Goal: Communication & Community: Answer question/provide support

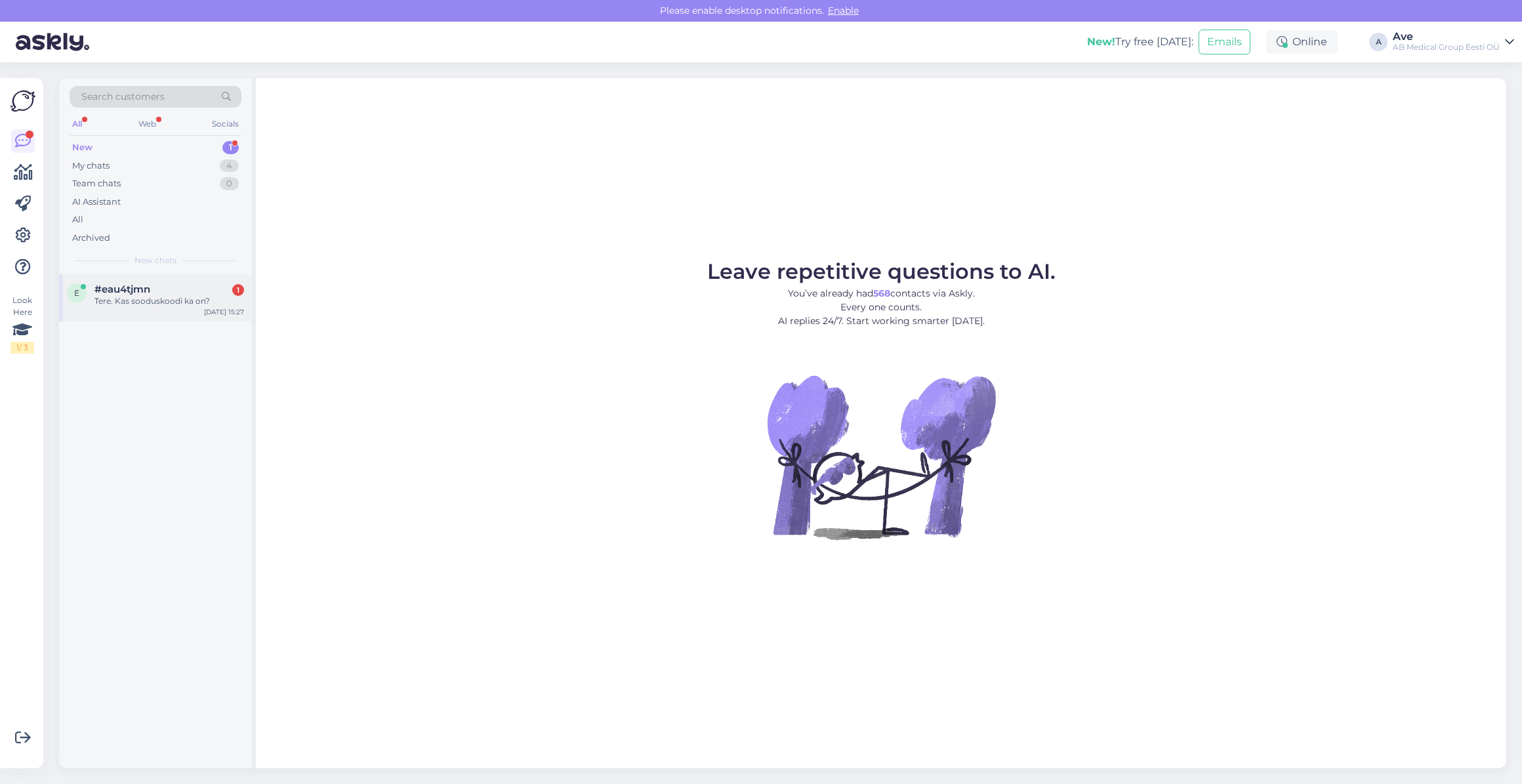
click at [175, 298] on div "Tere. Kas sooduskoodi ka on?" at bounding box center [169, 301] width 149 height 11
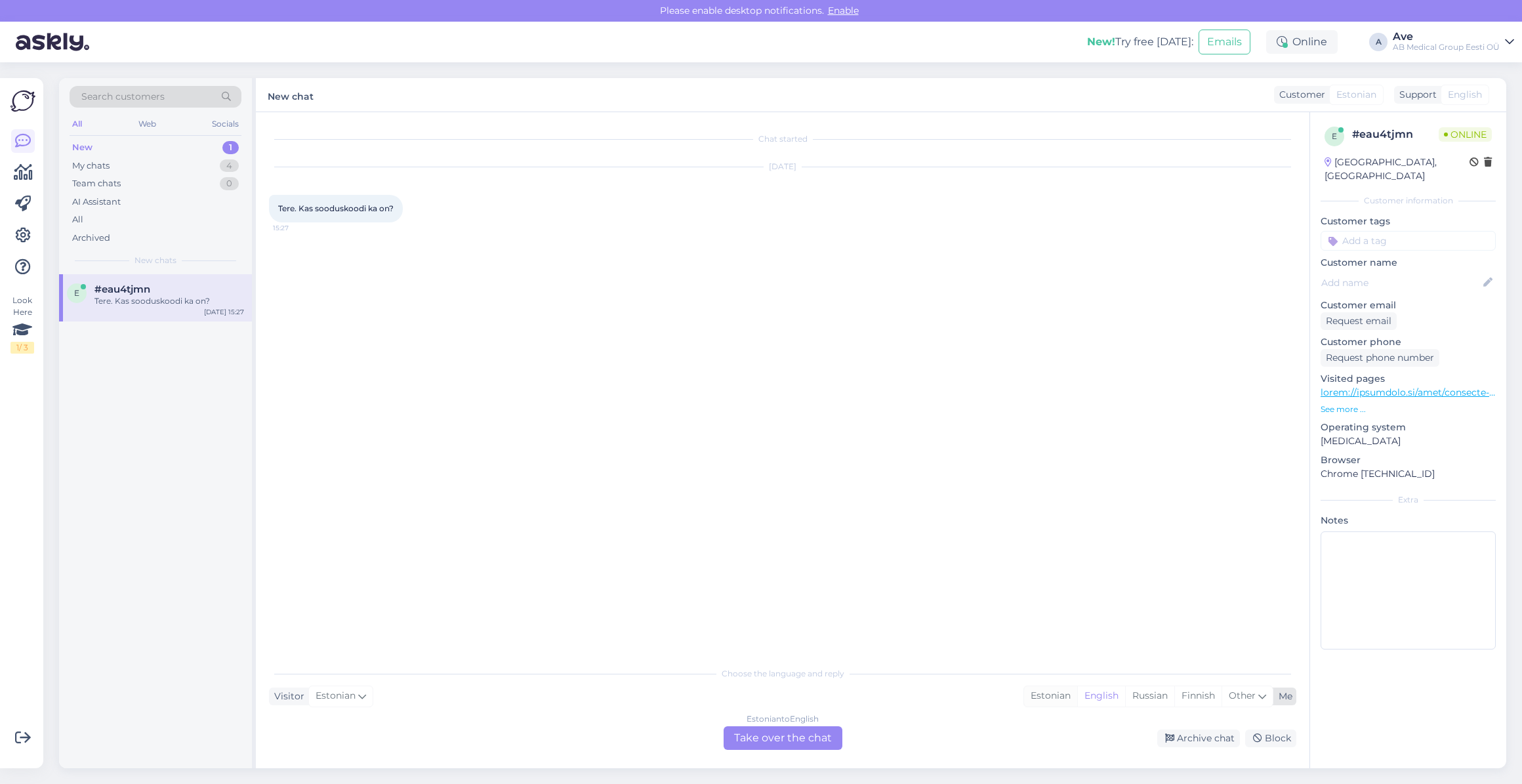
click at [1046, 703] on div "Estonian" at bounding box center [1051, 696] width 53 height 20
click at [756, 747] on div "Estonian to Estonian Take over the chat" at bounding box center [782, 738] width 119 height 24
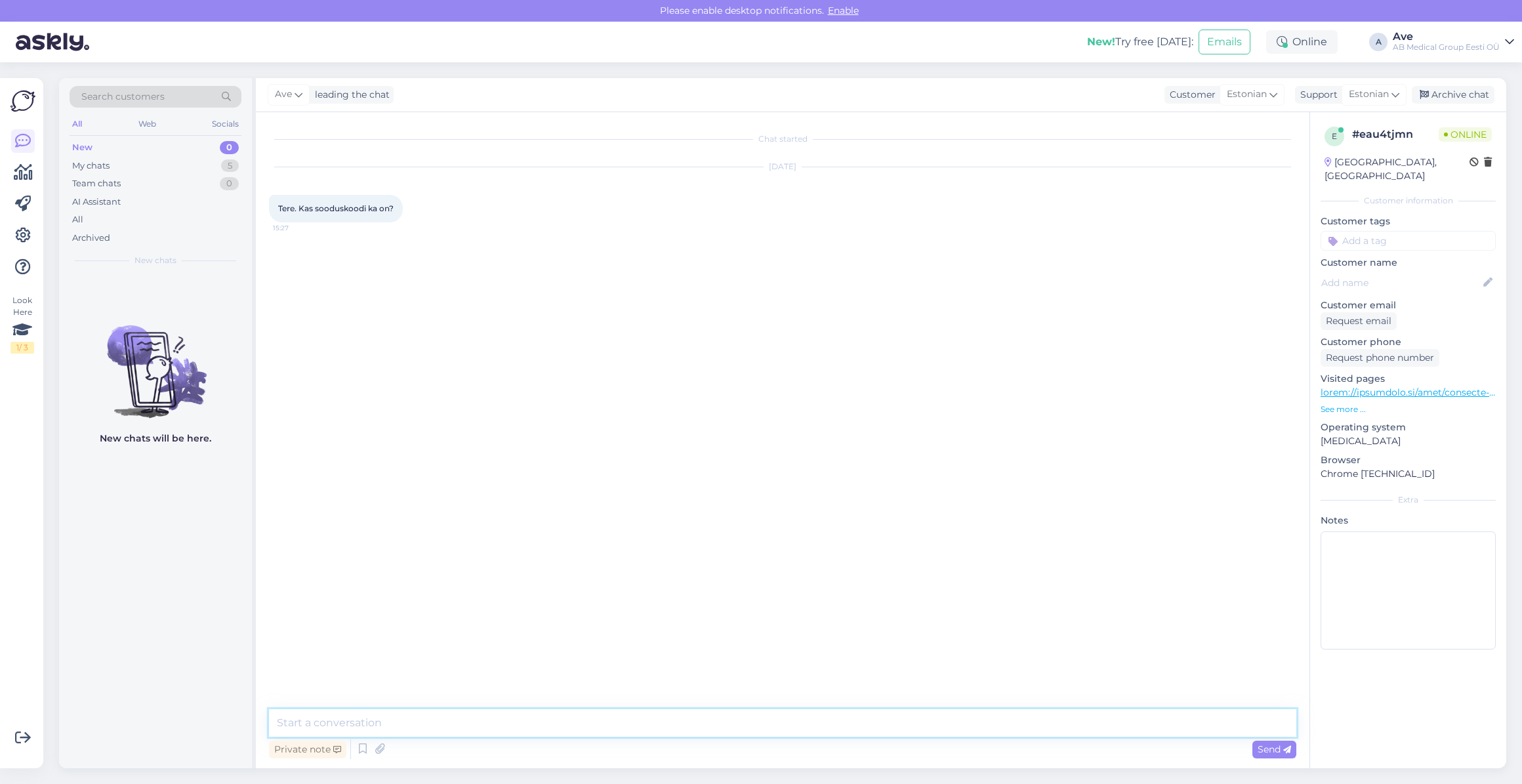
click at [524, 714] on textarea at bounding box center [783, 723] width 1028 height 28
type textarea "Tere. [PERSON_NAME] ei ole sooduskoodi."
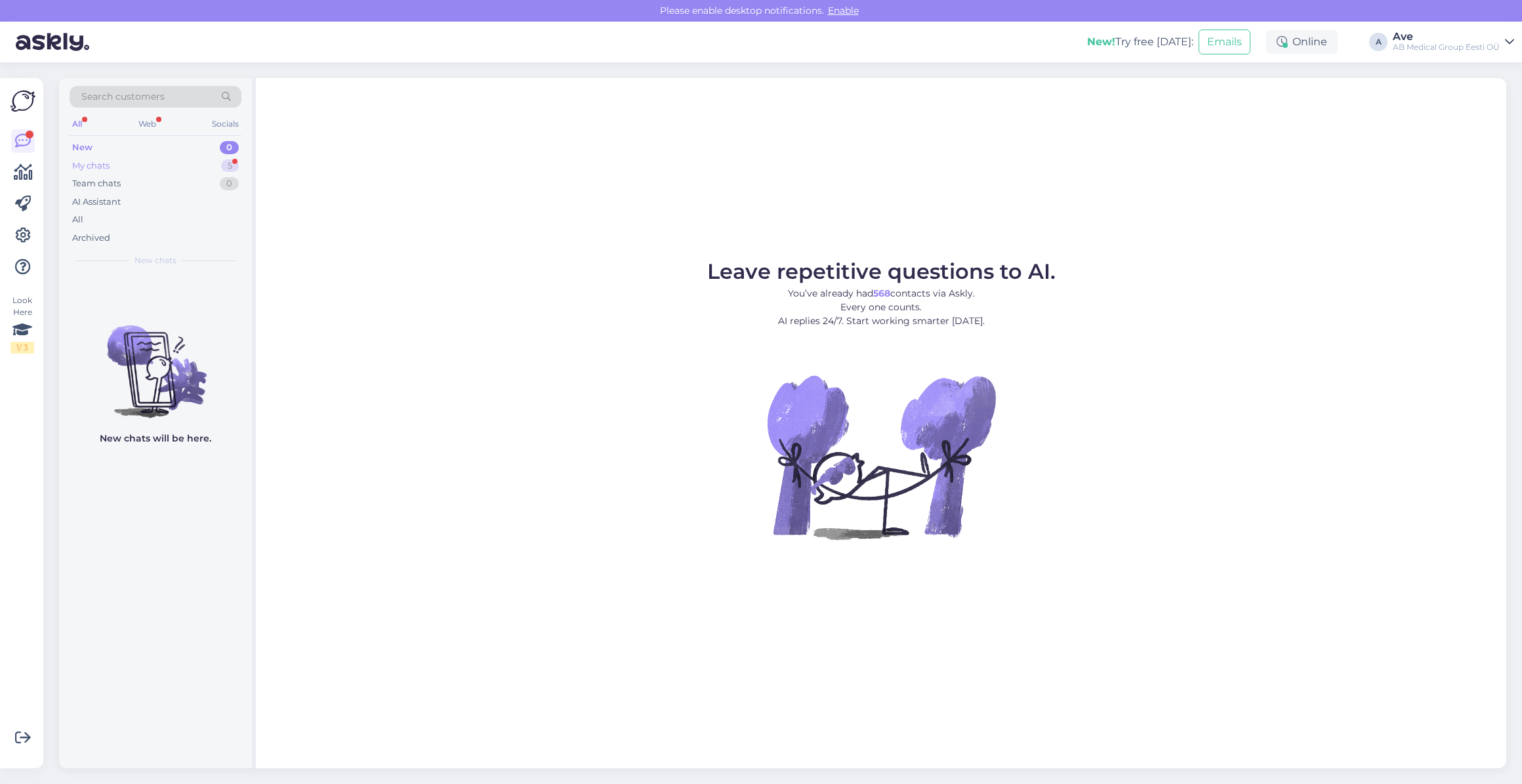
click at [139, 165] on div "My chats 5" at bounding box center [155, 166] width 172 height 18
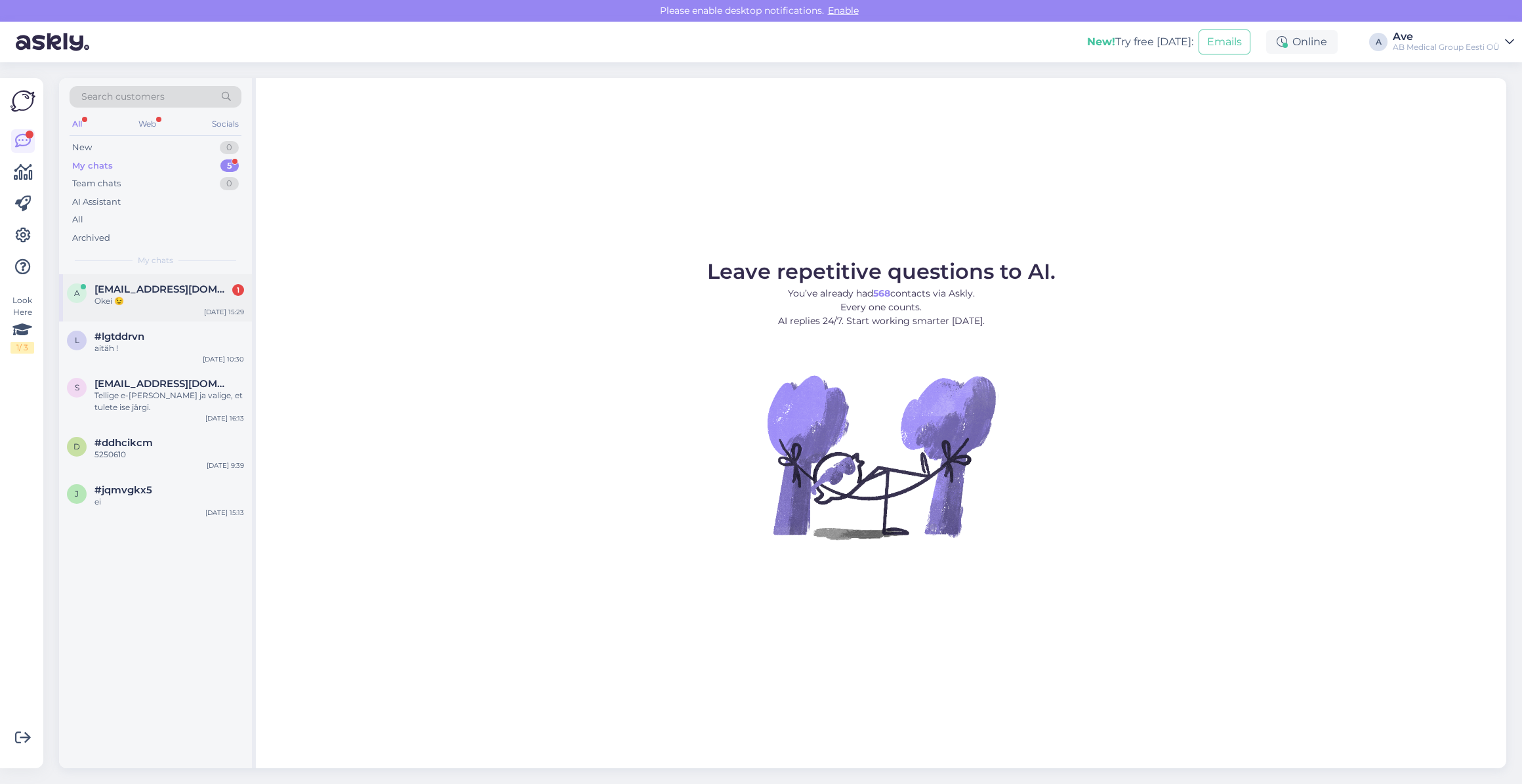
click at [148, 290] on span "[EMAIL_ADDRESS][DOMAIN_NAME]" at bounding box center [163, 289] width 136 height 11
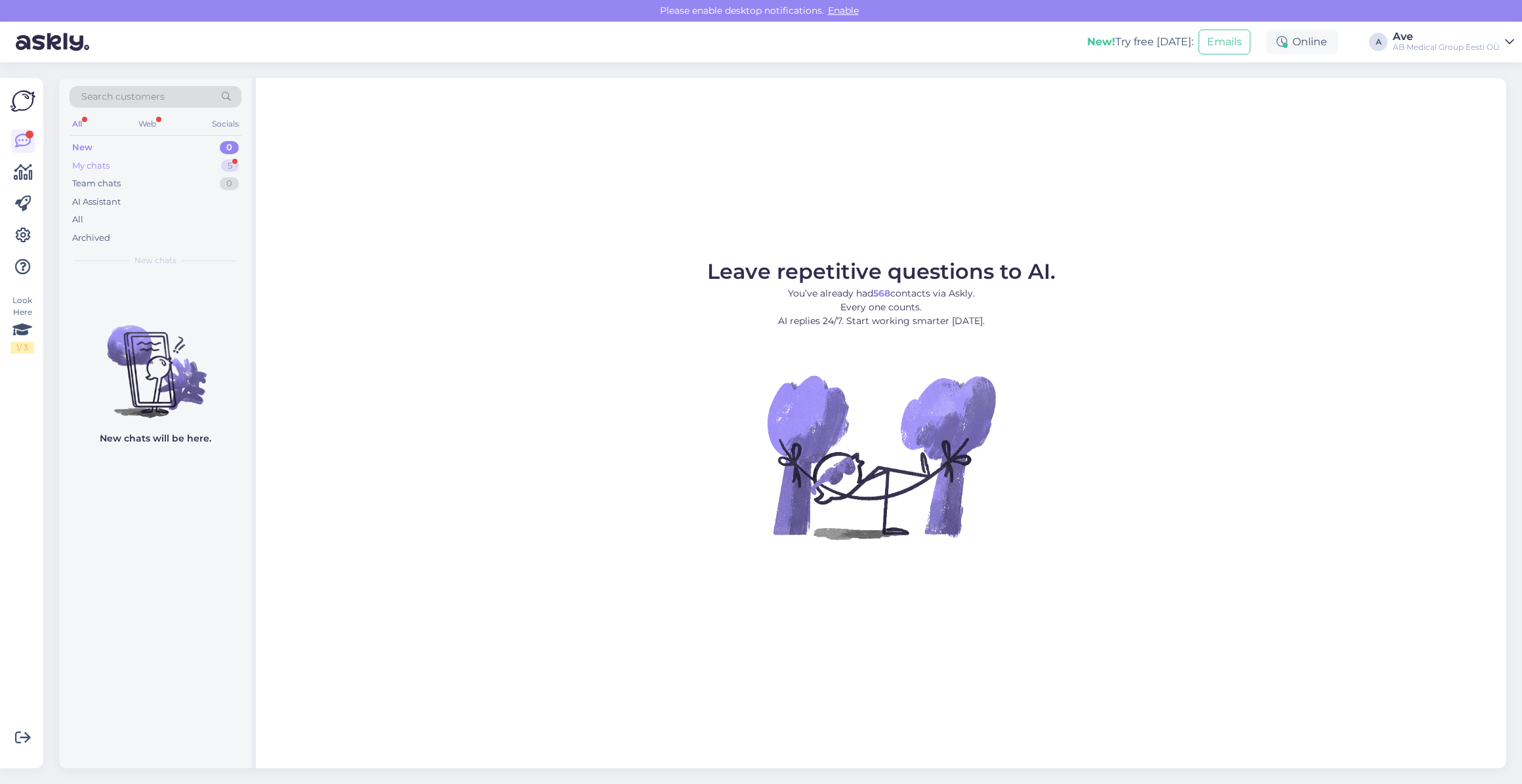
click at [122, 168] on div "My chats 5" at bounding box center [155, 166] width 172 height 18
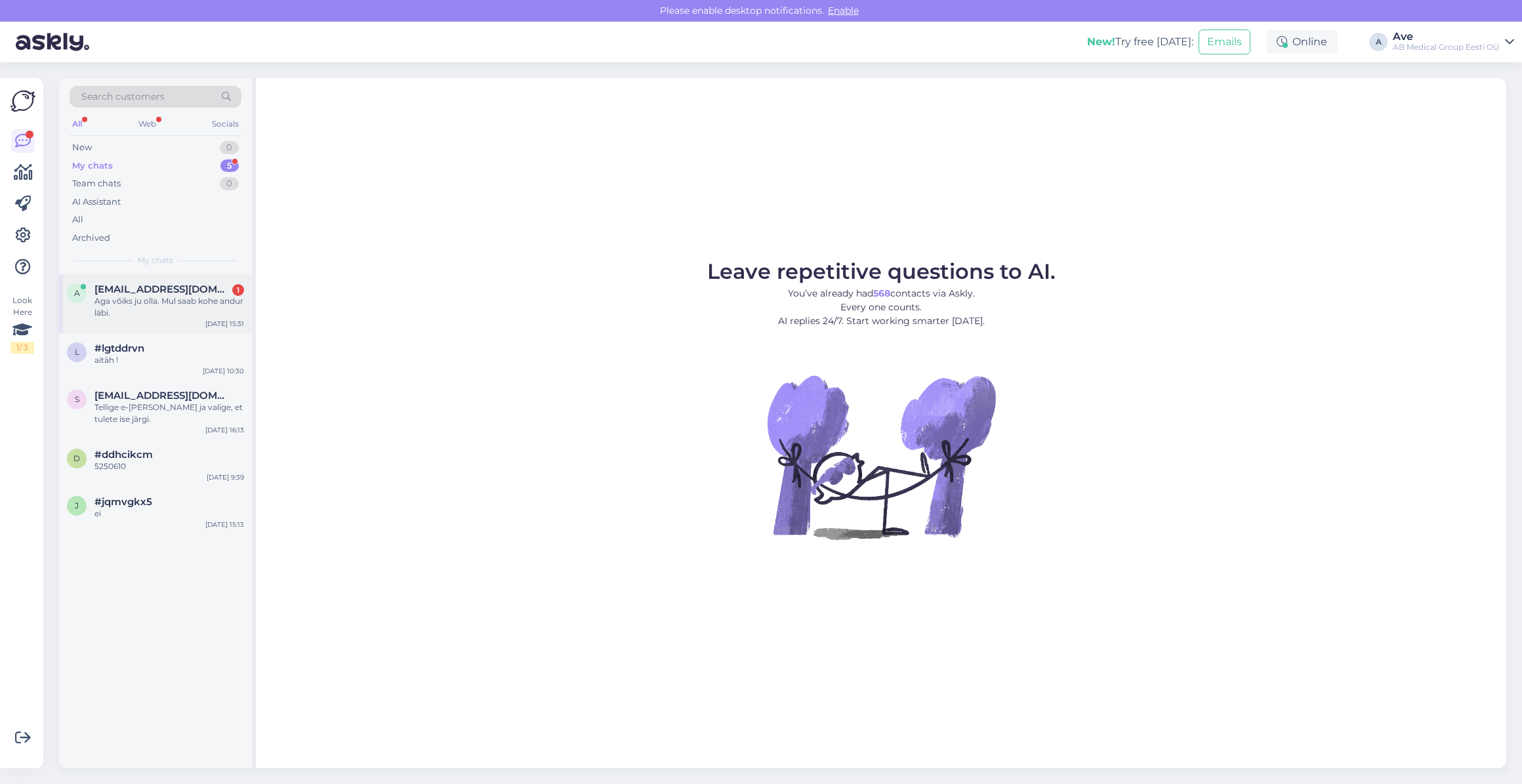
click at [135, 288] on span "[EMAIL_ADDRESS][DOMAIN_NAME]" at bounding box center [163, 289] width 136 height 11
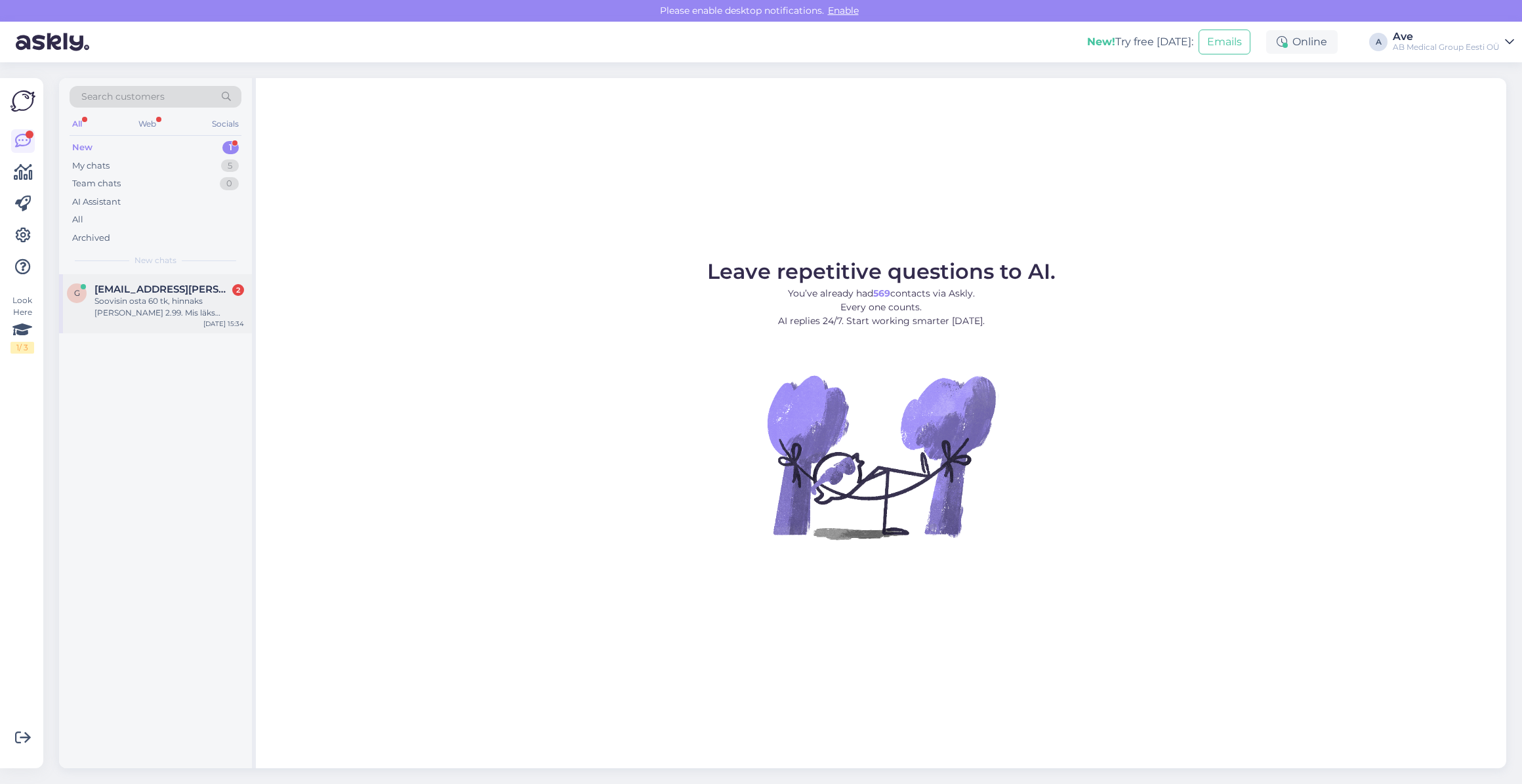
click at [94, 308] on div "Soovisin osta 60 tk, hinnaks tuli 2.99. Mis läks valesti?" at bounding box center [169, 307] width 149 height 24
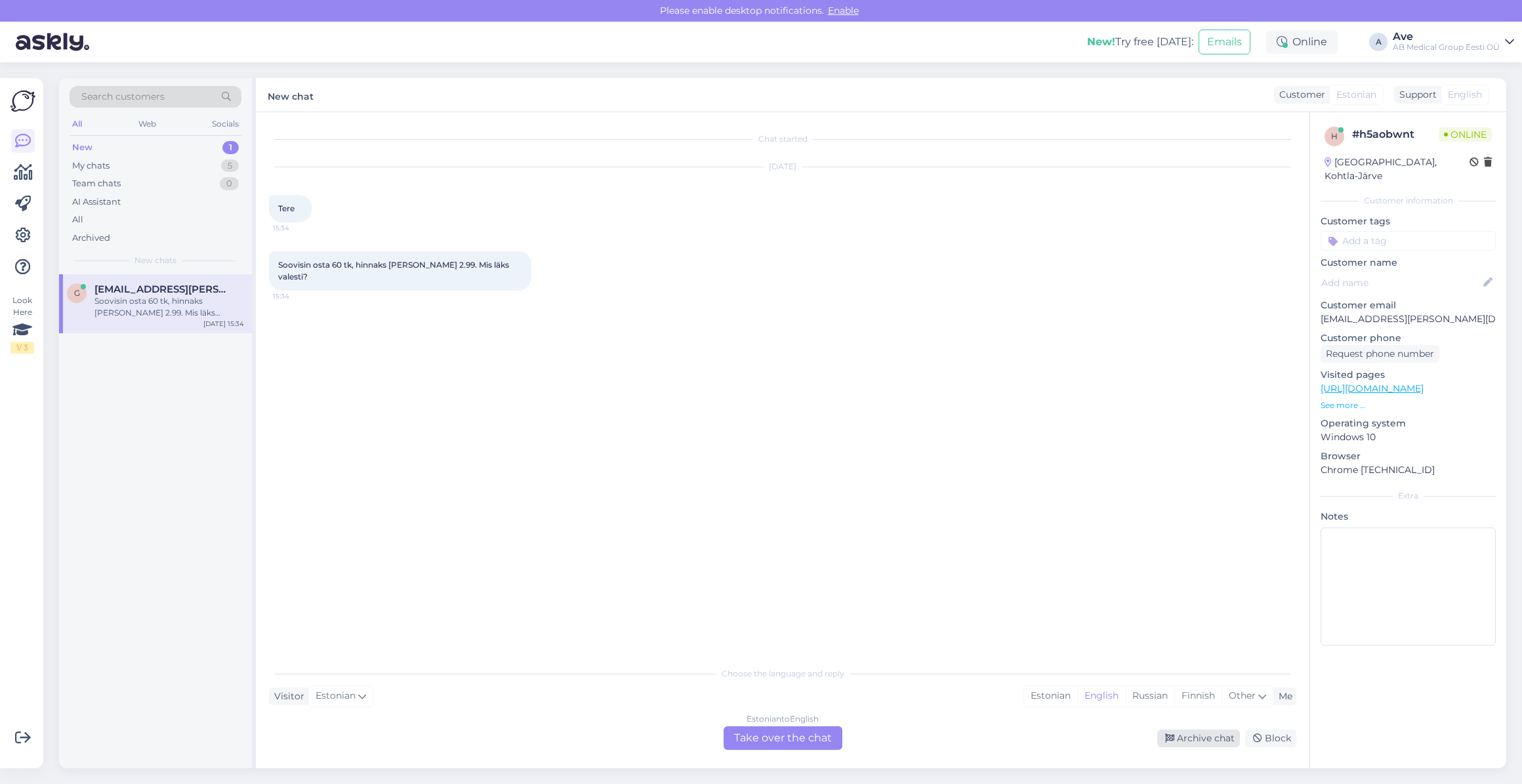
click at [1195, 740] on div "Archive chat" at bounding box center [1199, 739] width 83 height 18
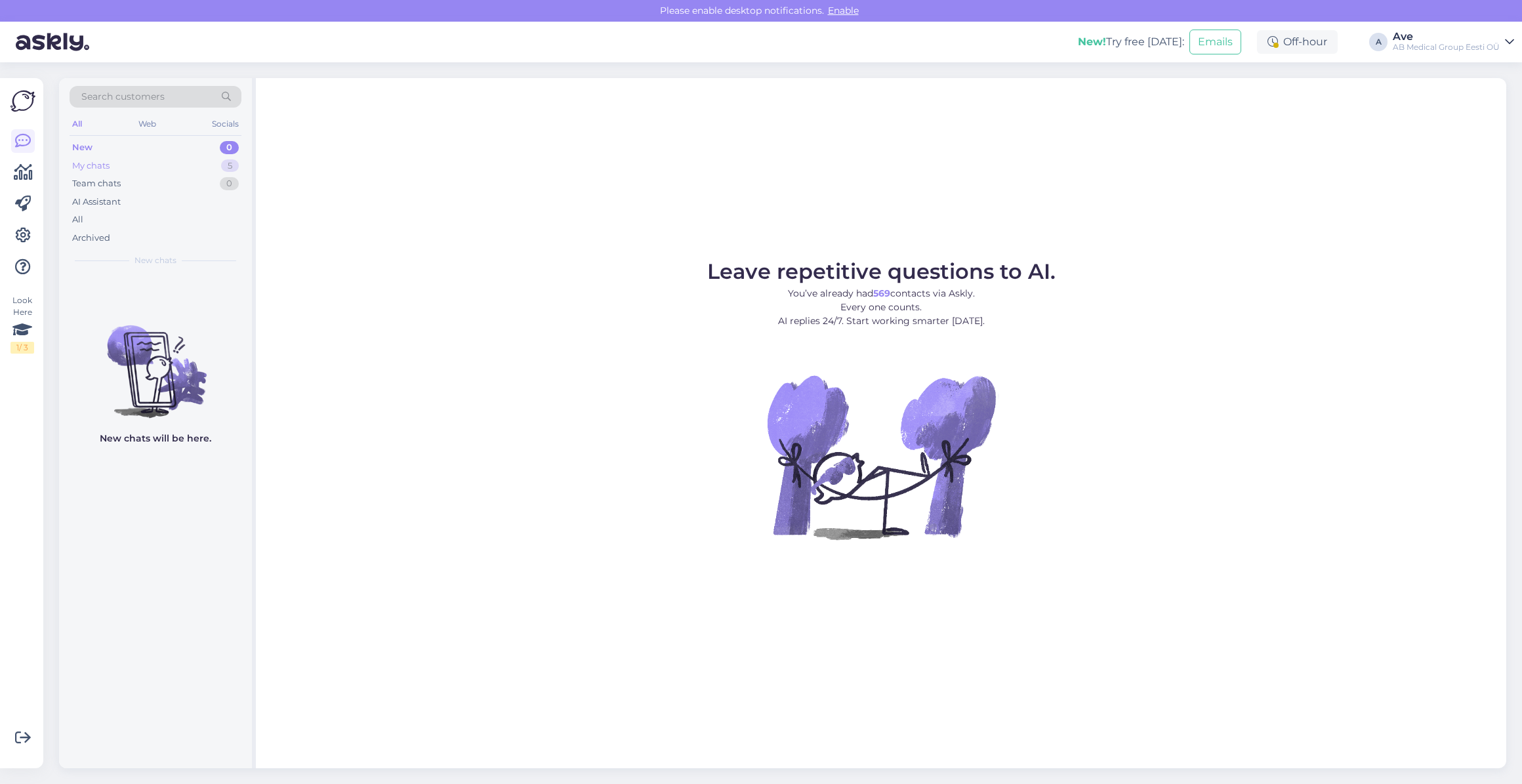
click at [121, 168] on div "My chats 5" at bounding box center [155, 166] width 172 height 18
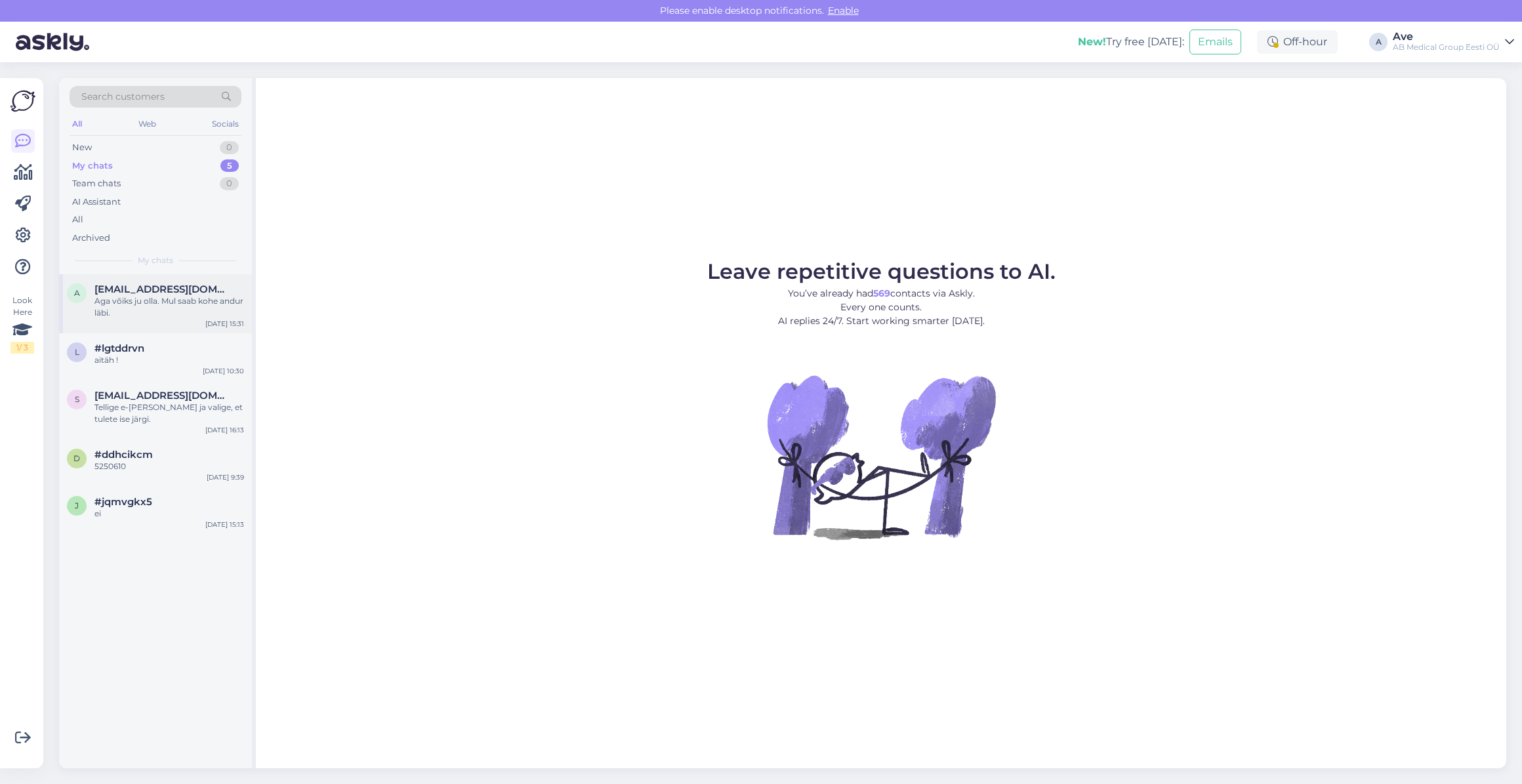
click at [182, 291] on span "[EMAIL_ADDRESS][DOMAIN_NAME]" at bounding box center [163, 289] width 136 height 11
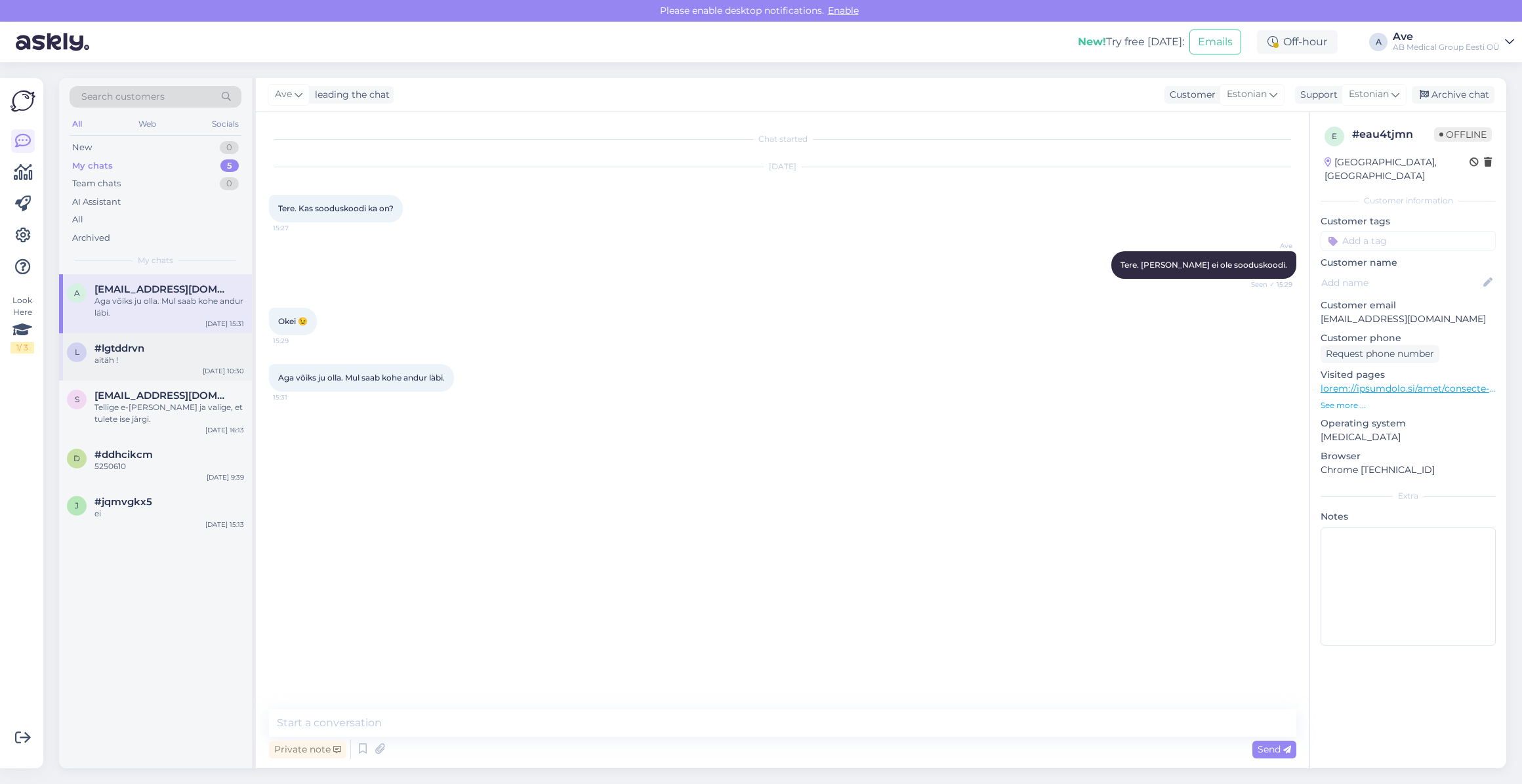
click at [165, 355] on div "aitäh !" at bounding box center [169, 360] width 149 height 11
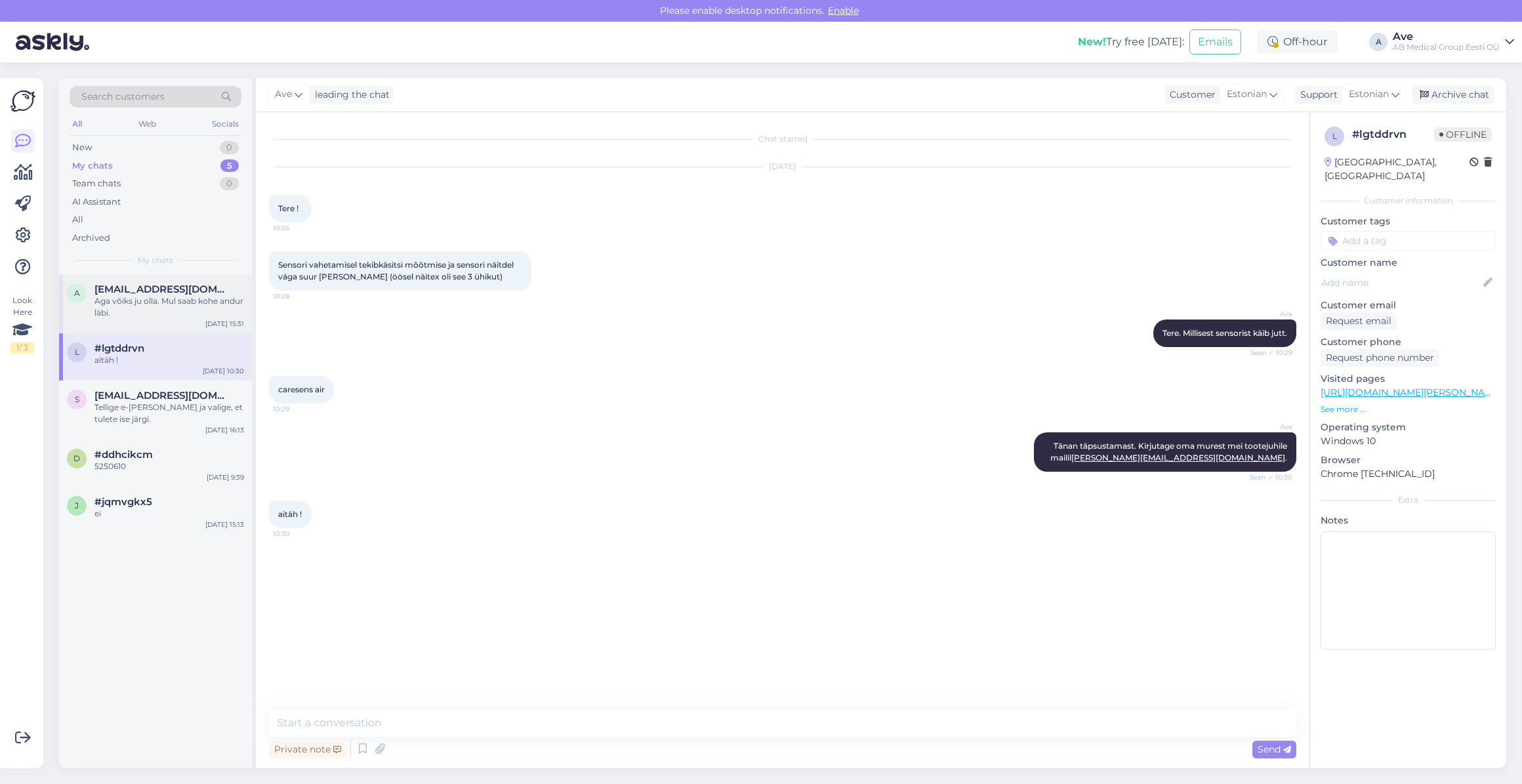
click at [154, 291] on span "[EMAIL_ADDRESS][DOMAIN_NAME]" at bounding box center [163, 289] width 136 height 11
